Goal: Task Accomplishment & Management: Manage account settings

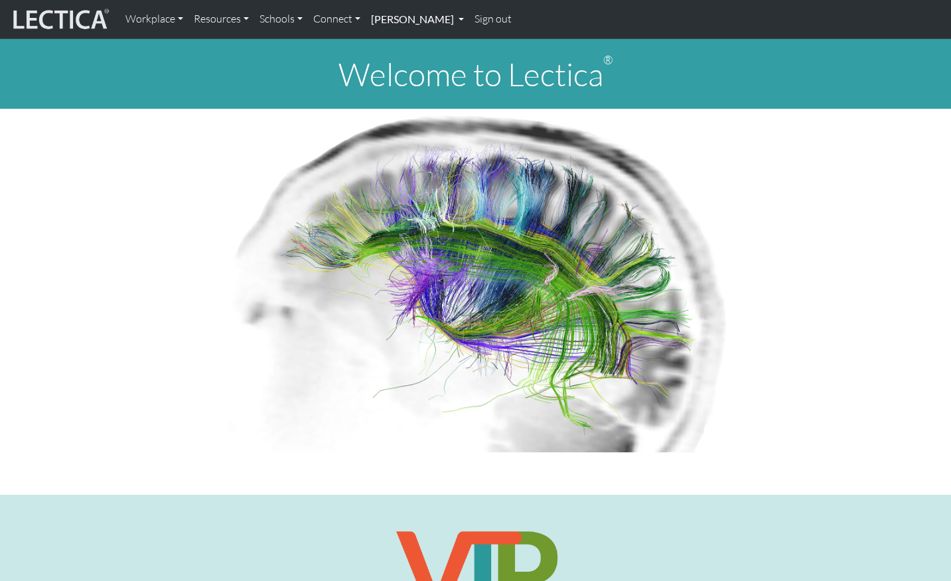
click at [453, 18] on link "[PERSON_NAME]" at bounding box center [417, 19] width 103 height 28
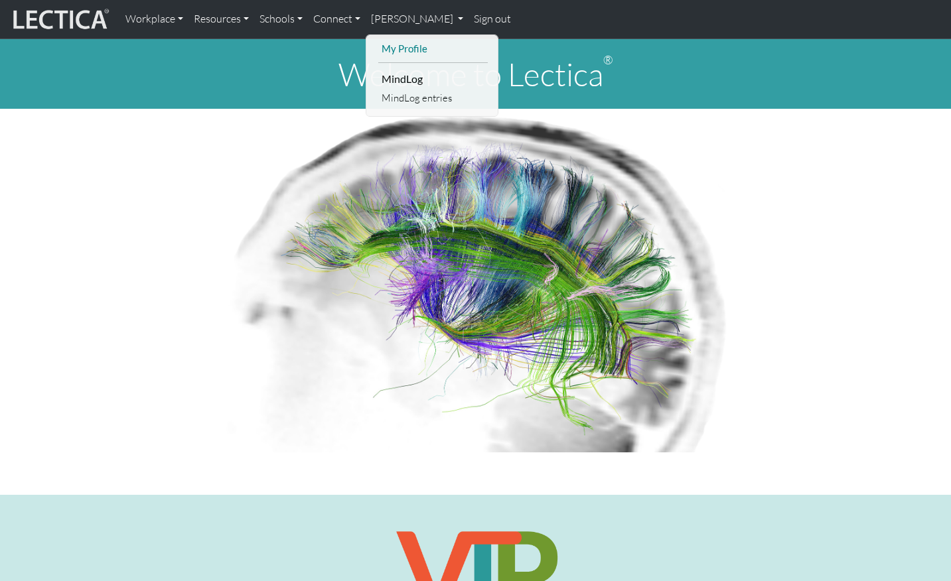
click at [425, 46] on link "My Profile" at bounding box center [432, 48] width 109 height 17
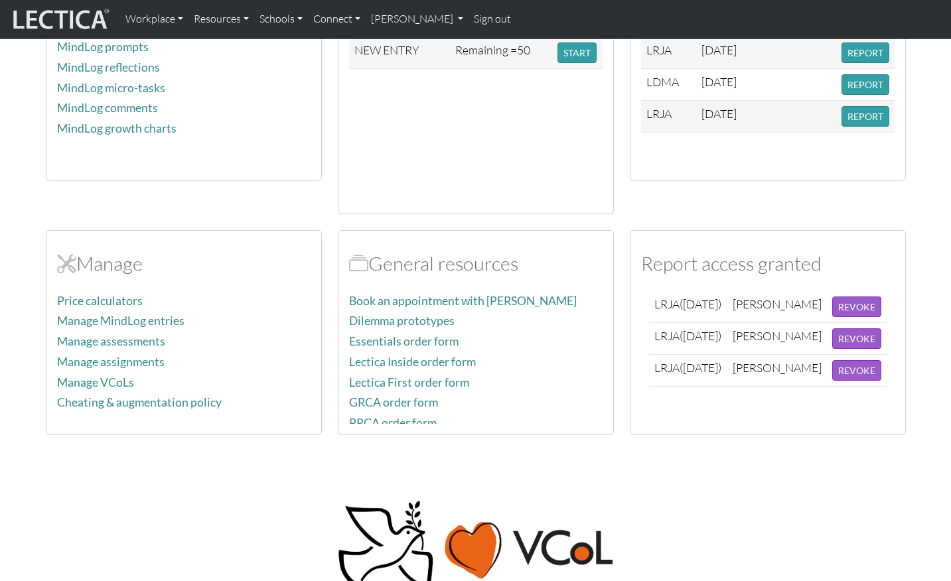
scroll to position [473, 0]
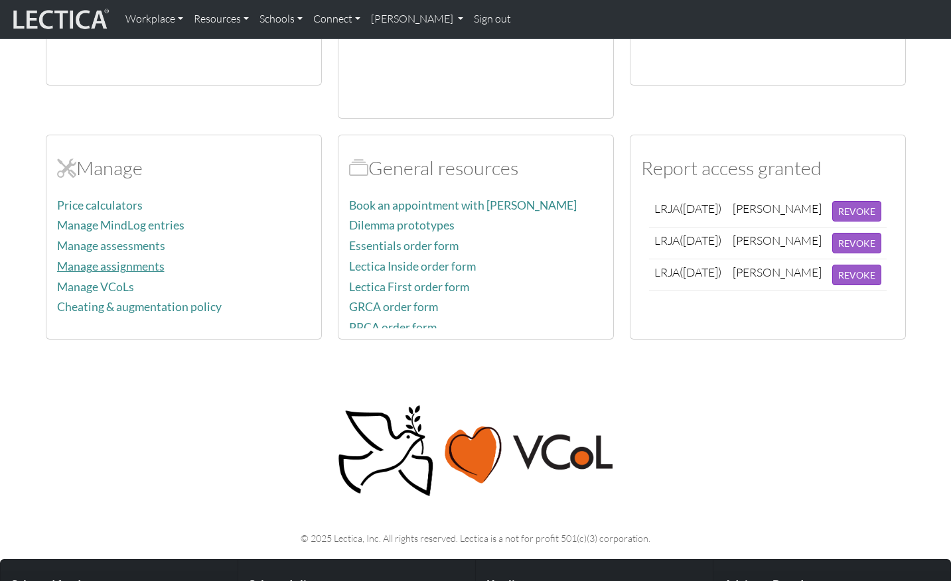
click at [111, 263] on link "Manage assignments" at bounding box center [110, 266] width 107 height 14
click at [116, 247] on link "Manage assessments" at bounding box center [111, 246] width 108 height 14
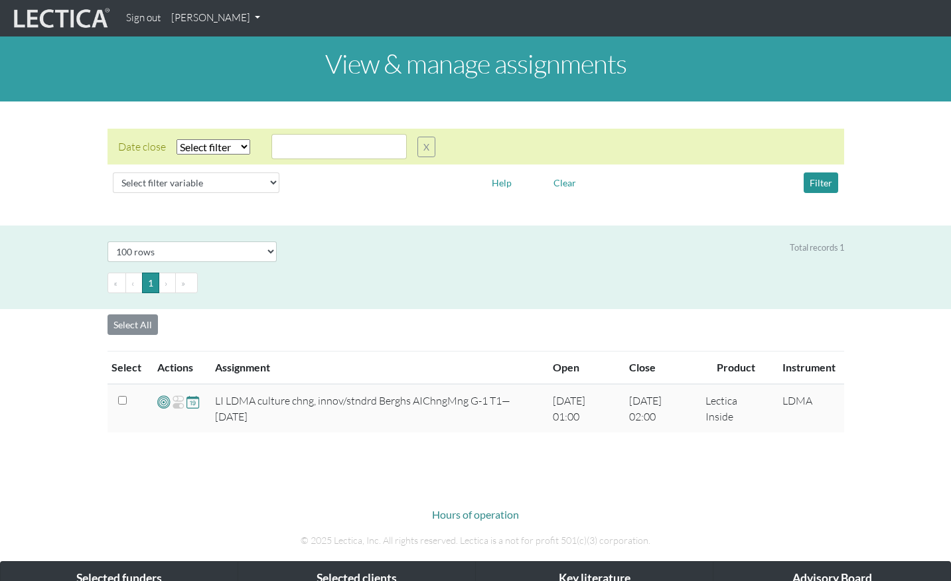
select select "100"
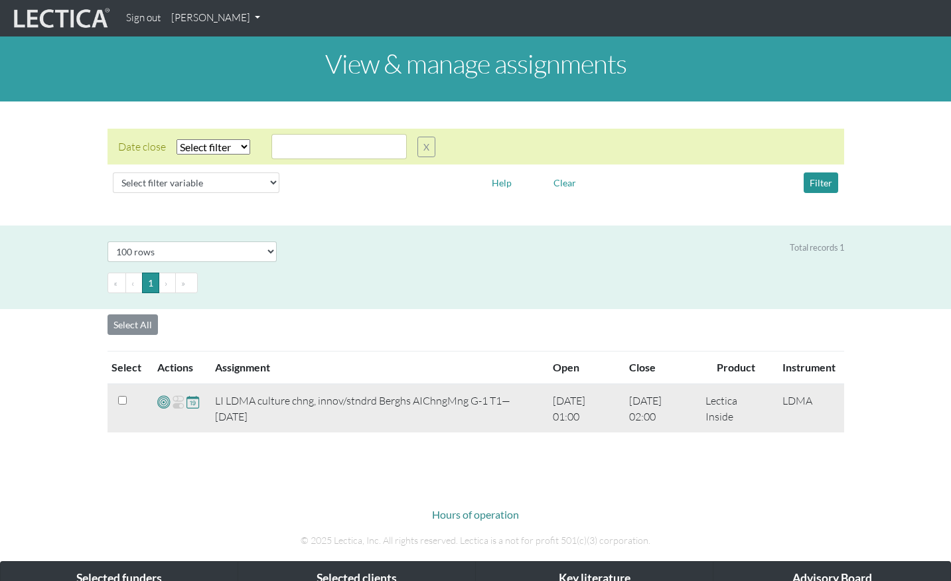
click at [274, 405] on td "LI LDMA culture chng, innov/stndrd Berghs AIChngMng G-1 T1—25-02-12" at bounding box center [376, 408] width 338 height 48
click at [241, 410] on td "LI LDMA culture chng, innov/stndrd Berghs AIChngMng G-1 T1—25-02-12" at bounding box center [376, 408] width 338 height 48
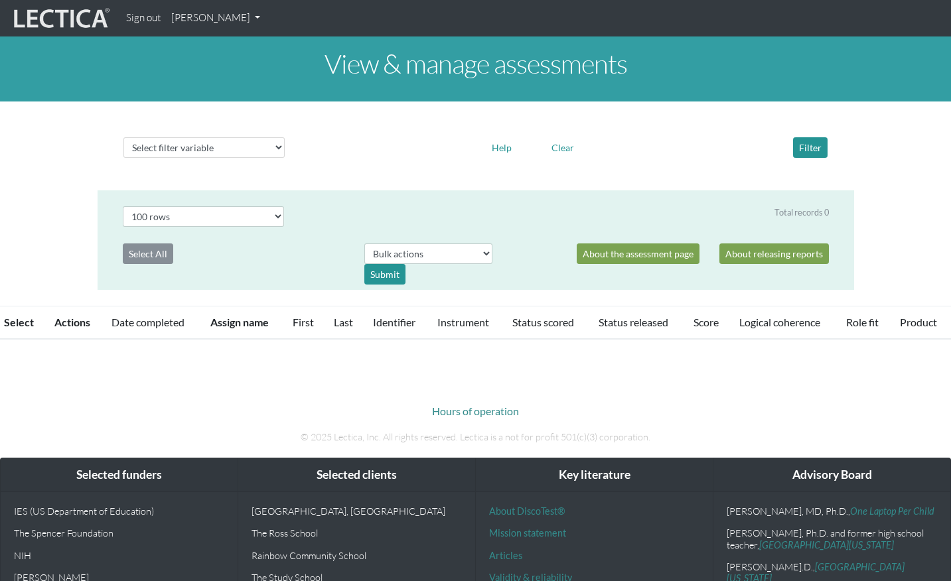
select select "100"
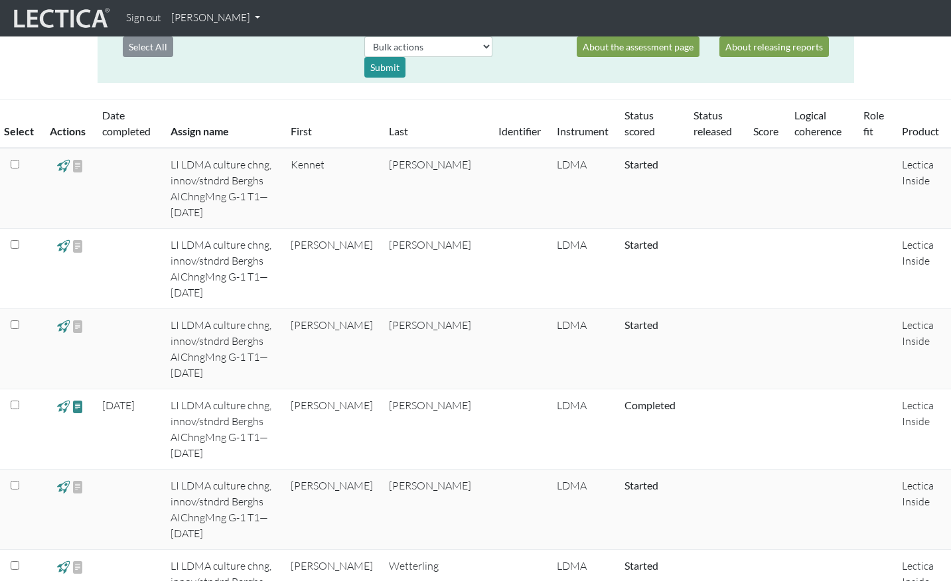
scroll to position [216, 0]
